Goal: Task Accomplishment & Management: Manage account settings

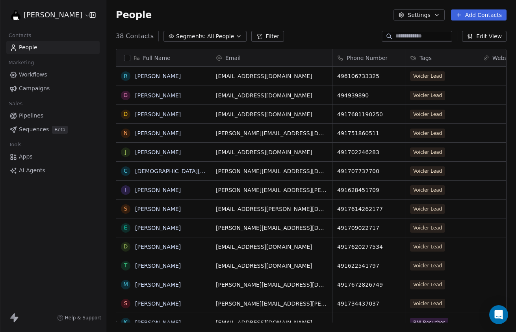
scroll to position [292, 410]
click at [110, 115] on body "[PERSON_NAME] Contacts People Marketing Workflows Campaigns Sales Pipelines Seq…" at bounding box center [258, 166] width 516 height 332
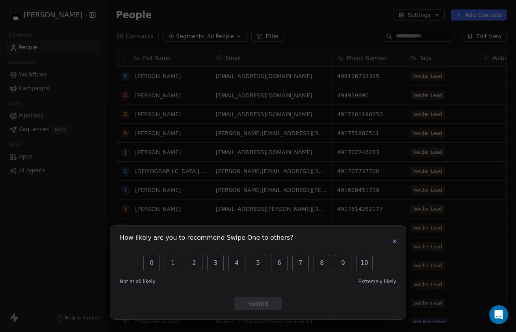
click at [397, 240] on icon "button" at bounding box center [394, 241] width 6 height 6
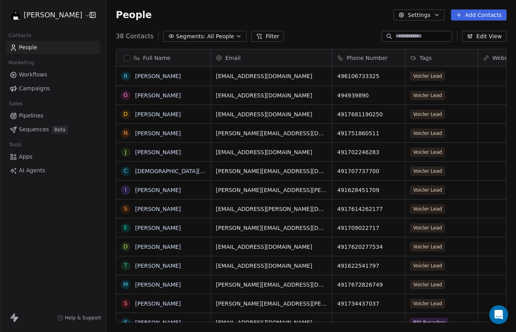
click at [57, 238] on div "[PERSON_NAME] Contacts People Marketing Workflows Campaigns Sales Pipelines Seq…" at bounding box center [53, 166] width 106 height 332
click at [110, 137] on div "Full Name R [PERSON_NAME] G [PERSON_NAME] D [PERSON_NAME] N [PERSON_NAME] J [PE…" at bounding box center [311, 189] width 410 height 292
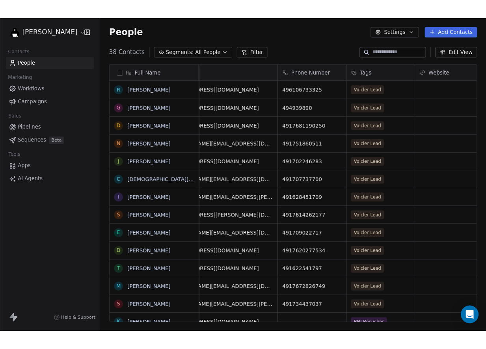
scroll to position [0, 0]
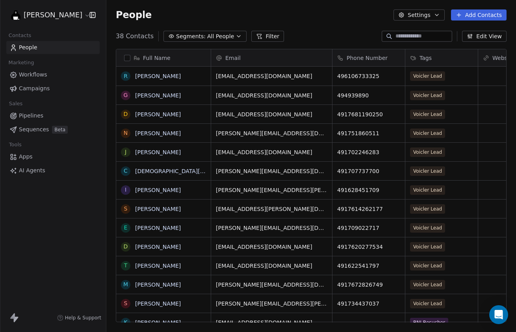
click at [113, 41] on div "38 Contacts Segments: All People Filter Edit View" at bounding box center [311, 36] width 410 height 13
click at [48, 17] on html "[PERSON_NAME] Contacts People Marketing Workflows Campaigns Sales Pipelines Seq…" at bounding box center [258, 166] width 516 height 332
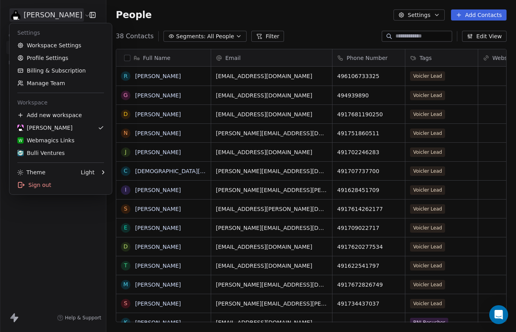
click at [48, 15] on html "[PERSON_NAME] Contacts People Marketing Workflows Campaigns Sales Pipelines Seq…" at bounding box center [258, 166] width 516 height 332
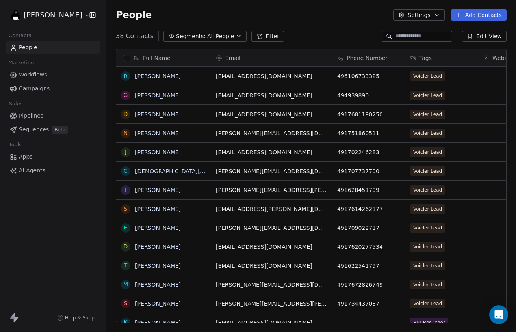
click at [229, 18] on div "People Settings Add Contacts" at bounding box center [311, 14] width 391 height 11
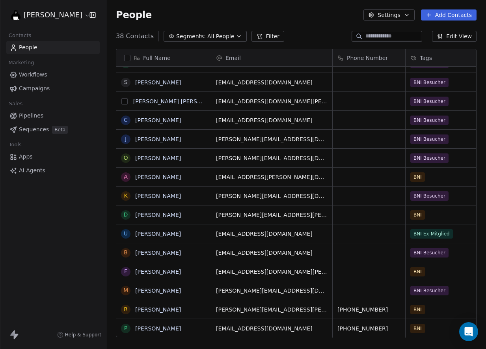
click at [127, 102] on button "grid" at bounding box center [124, 101] width 6 height 6
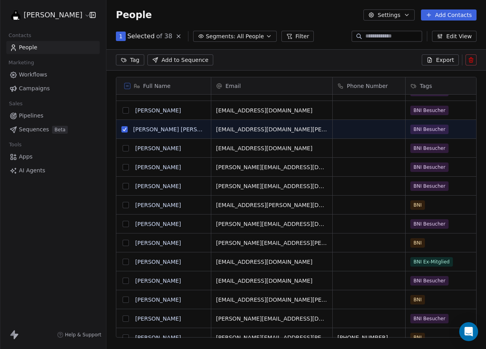
click at [470, 59] on icon at bounding box center [471, 59] width 4 height 0
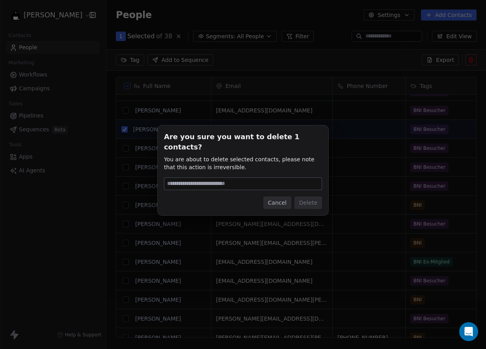
click at [280, 196] on button "Cancel" at bounding box center [277, 202] width 28 height 13
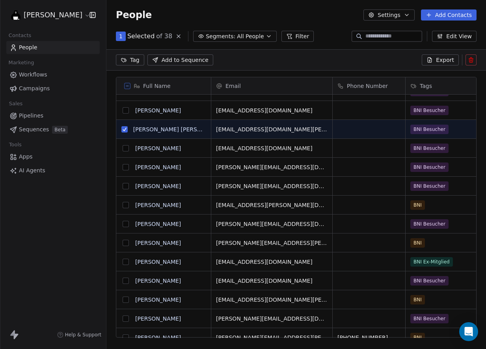
click at [125, 148] on button "grid" at bounding box center [125, 148] width 6 height 6
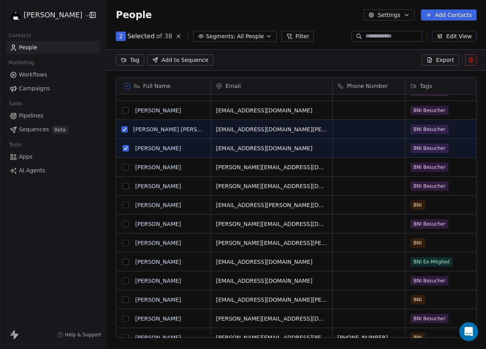
click at [471, 59] on icon at bounding box center [470, 60] width 6 height 6
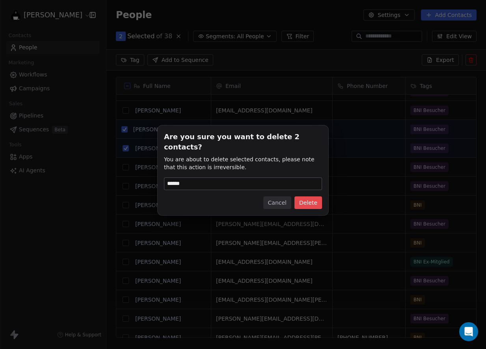
type input "******"
click at [309, 197] on button "Delete" at bounding box center [308, 202] width 28 height 13
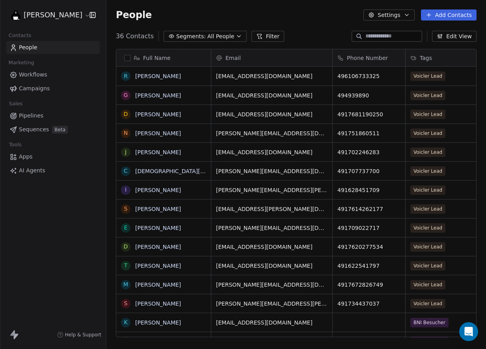
click at [41, 239] on div "[PERSON_NAME] Contacts People Marketing Workflows Campaigns Sales Pipelines Seq…" at bounding box center [53, 174] width 106 height 349
click at [26, 158] on span "Apps" at bounding box center [26, 156] width 14 height 8
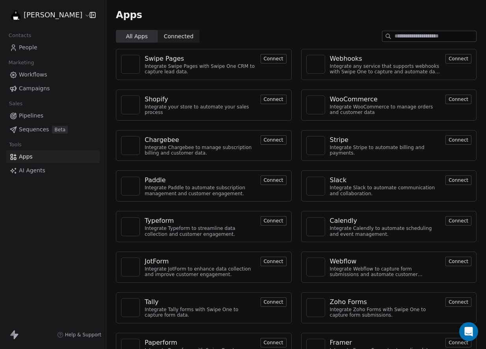
click at [34, 207] on div "[PERSON_NAME] Contacts People Marketing Workflows Campaigns Sales Pipelines Seq…" at bounding box center [53, 174] width 106 height 349
click at [40, 14] on html "[PERSON_NAME] Contacts People Marketing Workflows Campaigns Sales Pipelines Seq…" at bounding box center [243, 174] width 486 height 349
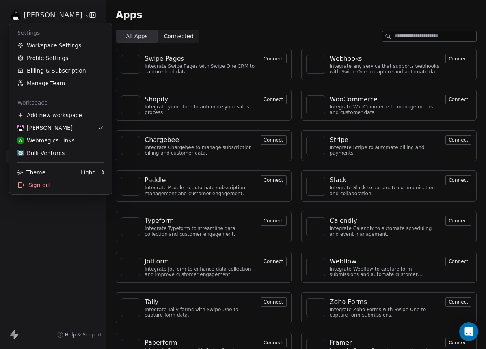
click at [40, 13] on html "[PERSON_NAME] Contacts People Marketing Workflows Campaigns Sales Pipelines Seq…" at bounding box center [243, 174] width 486 height 349
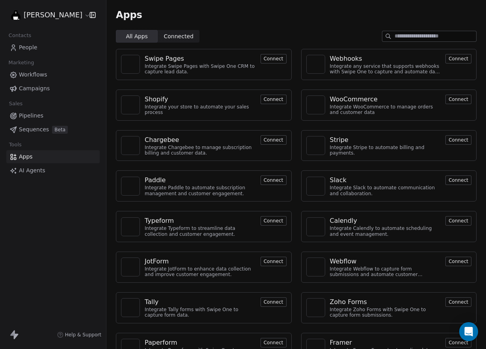
click at [37, 273] on div "[PERSON_NAME] Contacts People Marketing Workflows Campaigns Sales Pipelines Seq…" at bounding box center [53, 174] width 106 height 349
